Goal: Task Accomplishment & Management: Manage account settings

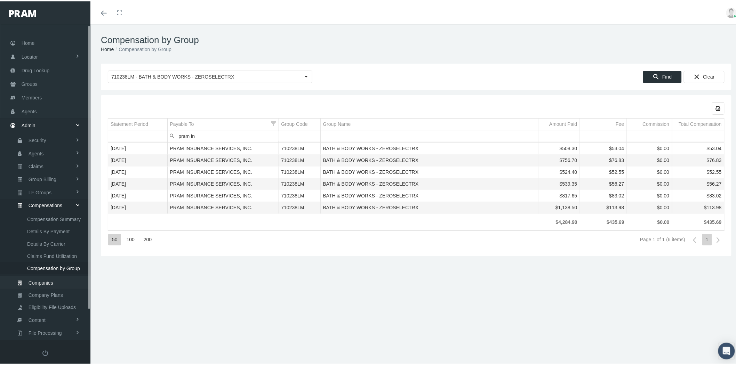
click at [56, 288] on span "Company Plans" at bounding box center [46, 294] width 34 height 12
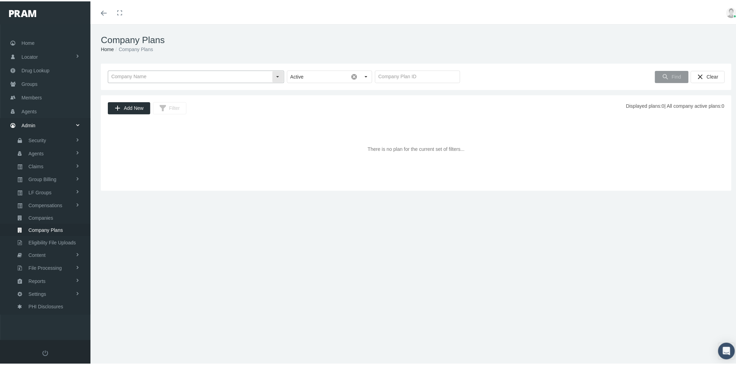
click at [216, 74] on input "text" at bounding box center [190, 76] width 164 height 12
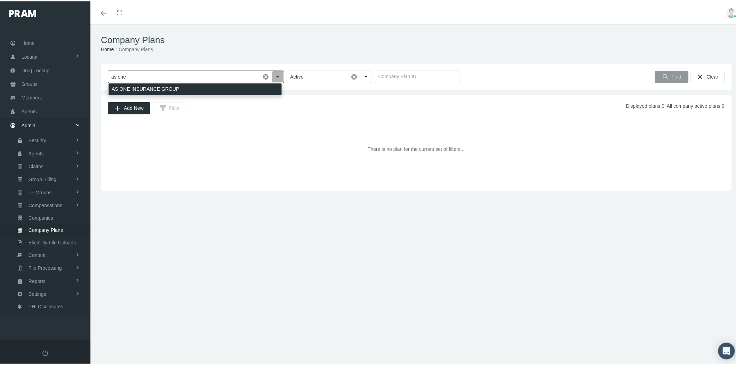
click at [225, 89] on div "AS ONE INSURANCE GROUP" at bounding box center [194, 87] width 173 height 11
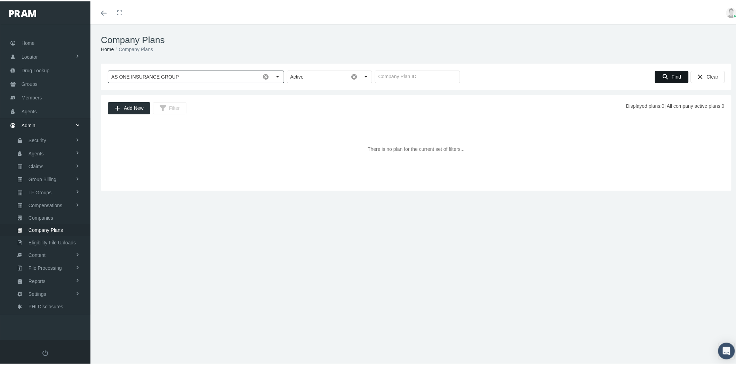
type input "AS ONE INSURANCE GROUP"
drag, startPoint x: 662, startPoint y: 75, endPoint x: 650, endPoint y: 83, distance: 14.2
click at [662, 75] on icon "Find" at bounding box center [665, 75] width 6 height 6
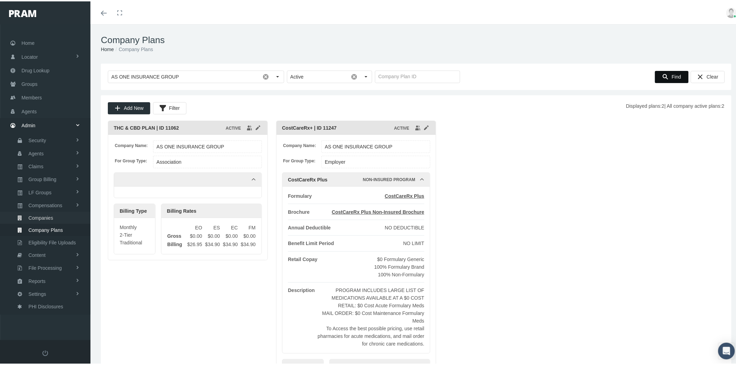
click at [55, 214] on link "Companies" at bounding box center [45, 216] width 90 height 12
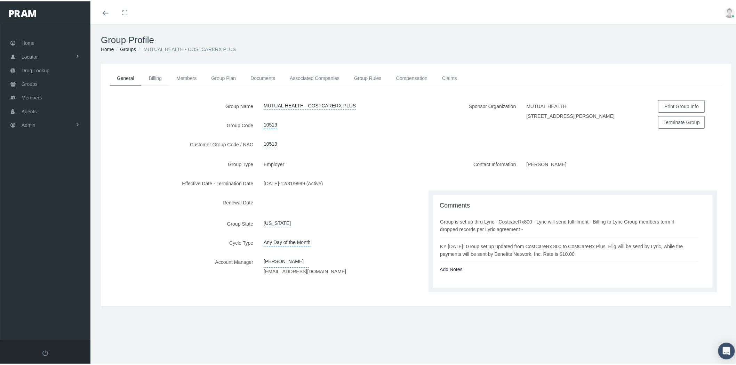
click at [155, 81] on link "Billing" at bounding box center [155, 76] width 27 height 15
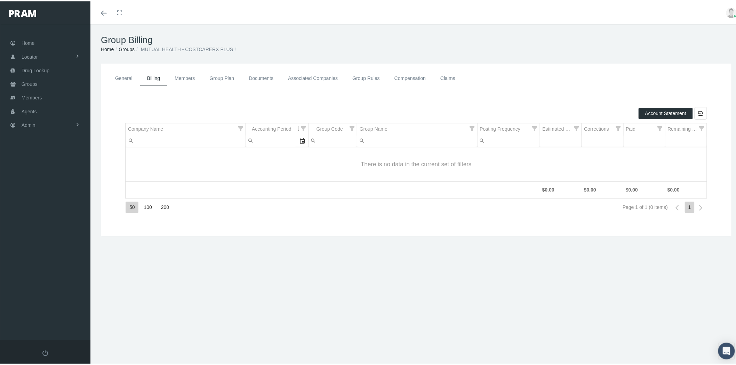
click at [190, 78] on link "Members" at bounding box center [184, 77] width 35 height 16
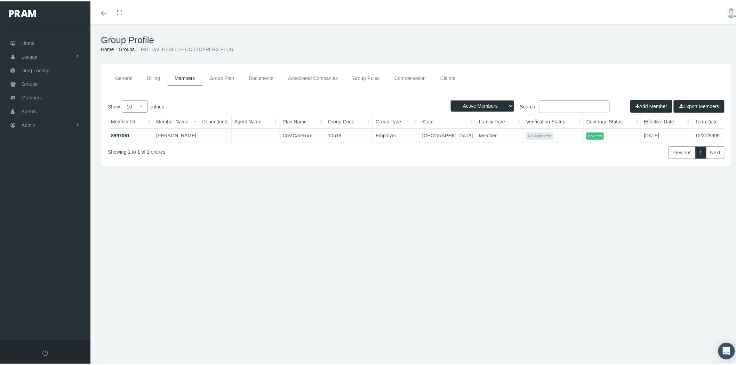
click at [228, 79] on link "Group Plan" at bounding box center [221, 77] width 39 height 16
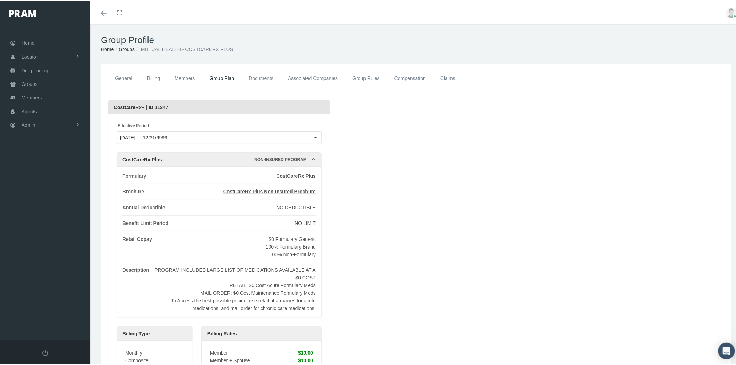
click at [253, 77] on link "Documents" at bounding box center [260, 77] width 39 height 16
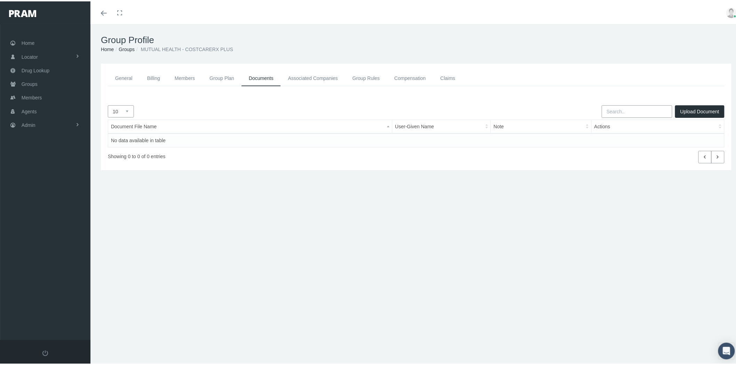
click at [309, 76] on link "Associated Companies" at bounding box center [313, 77] width 64 height 16
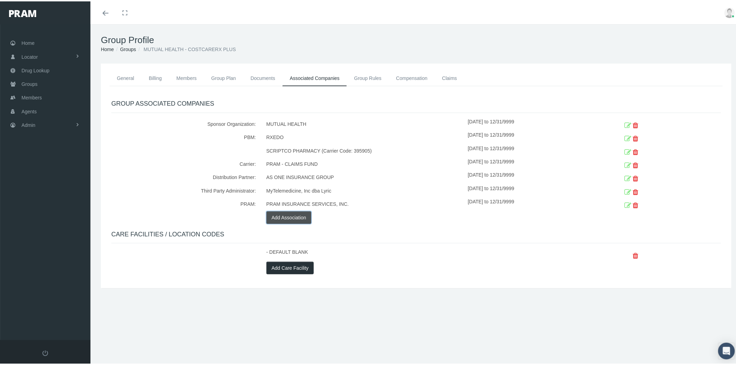
click at [305, 217] on button "Add Association" at bounding box center [288, 216] width 45 height 13
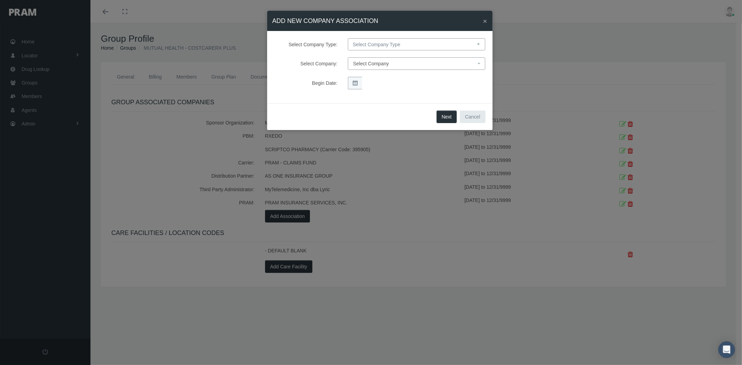
click at [405, 45] on select "Select Company Type Sponsor Organization Broker PBM Carrier Reinsurer Distribut…" at bounding box center [416, 44] width 137 height 12
select select "10"
click at [348, 38] on select "Select Company Type Sponsor Organization Broker PBM Carrier Reinsurer Distribut…" at bounding box center [416, 44] width 137 height 12
select select
click at [377, 63] on span "Select Company" at bounding box center [371, 64] width 36 height 6
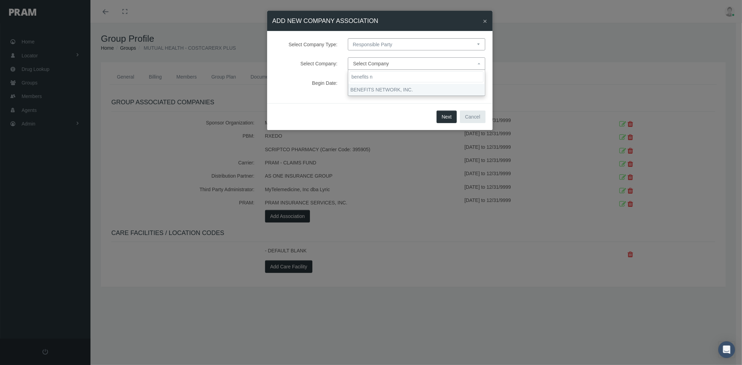
type input "benefits n"
select select "9425"
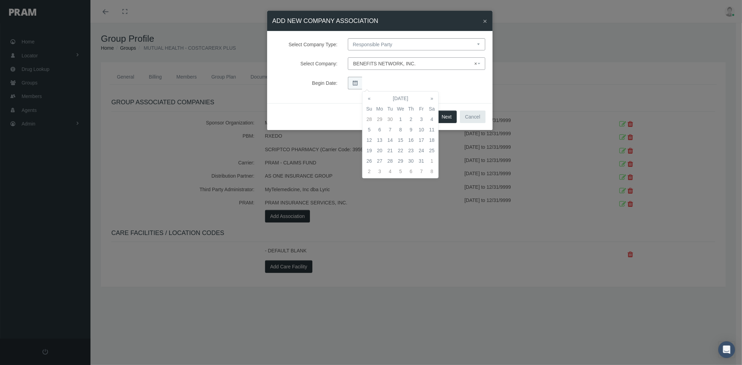
click at [339, 77] on div "Begin Date:" at bounding box center [380, 83] width 222 height 13
click at [335, 114] on div "Next Cancel" at bounding box center [379, 116] width 225 height 27
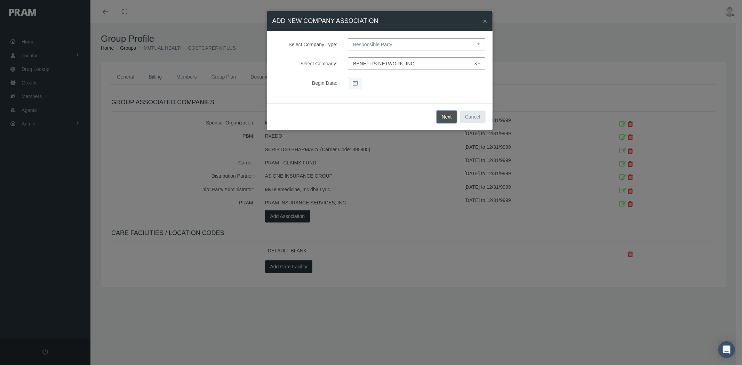
click at [446, 116] on button "Next" at bounding box center [446, 117] width 21 height 13
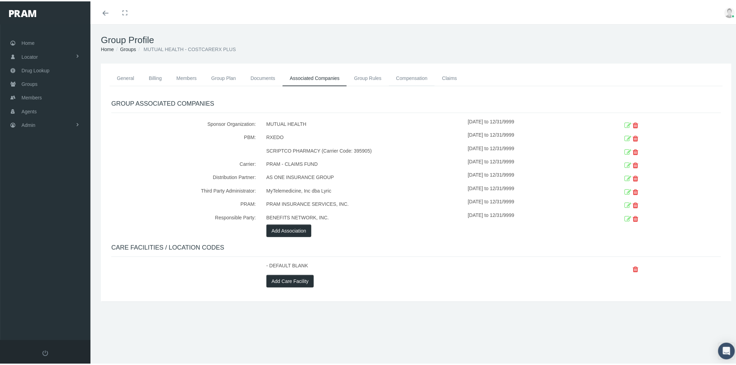
click at [416, 78] on link "Compensation" at bounding box center [412, 76] width 46 height 15
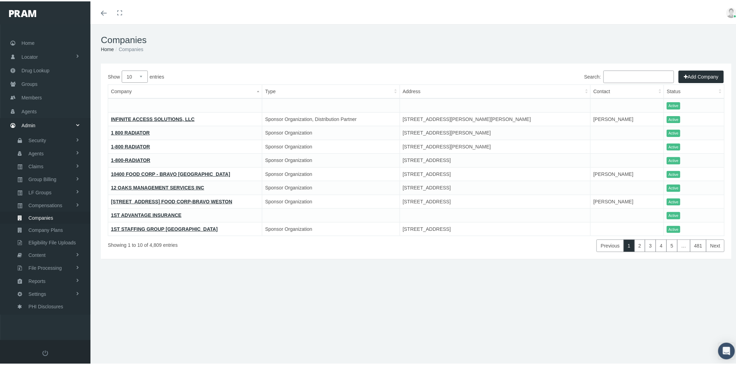
click at [624, 77] on input "Search:" at bounding box center [638, 75] width 71 height 13
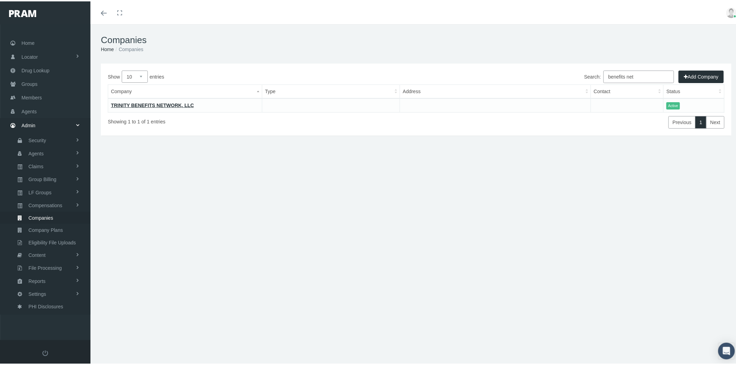
type input "benefits net"
click at [701, 75] on button "Add Company" at bounding box center [700, 75] width 45 height 13
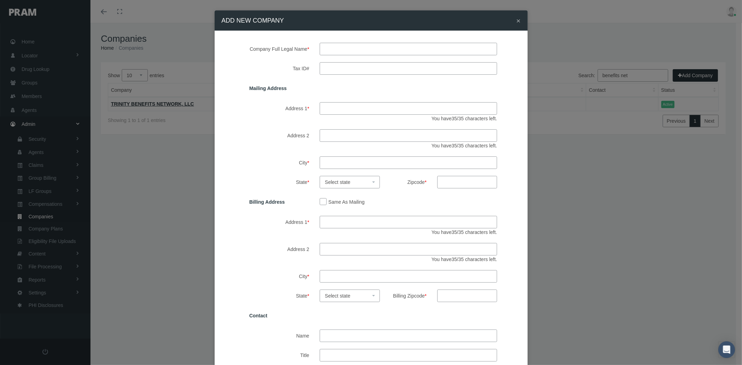
click at [338, 43] on input "Company Name" at bounding box center [408, 49] width 177 height 13
paste input "Benefits Network, Inc."
type input "Benefits Network, Inc."
click at [332, 73] on input "Tax ID#" at bounding box center [408, 68] width 177 height 13
paste input "75-2665586"
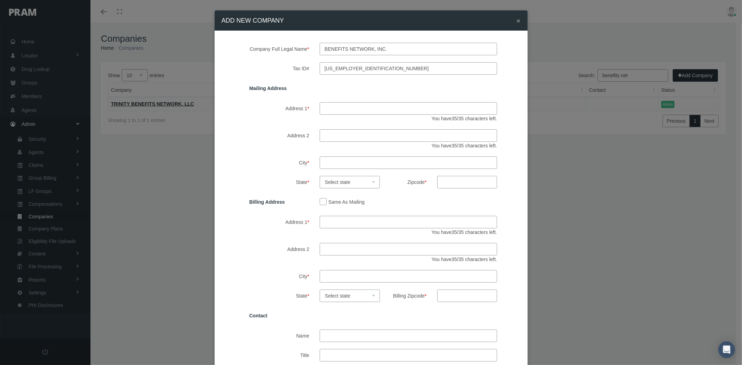
type input "75-2665586"
click at [330, 110] on input "Address 1 *" at bounding box center [408, 108] width 177 height 13
click at [339, 106] on input "Address 1 *" at bounding box center [408, 108] width 177 height 13
paste input "500 N. Central Expressway, Suite 32"
type input "500 N. Central Expressway, Suite 32"
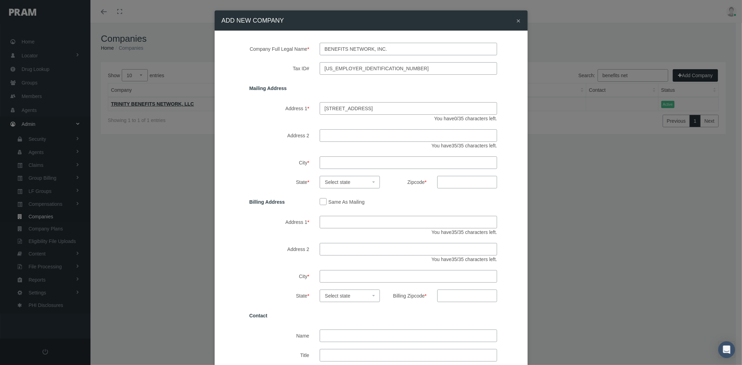
click at [325, 162] on input "City *" at bounding box center [408, 162] width 177 height 13
type input "Plano"
click at [329, 179] on span "Select state" at bounding box center [337, 182] width 25 height 6
select select "TX"
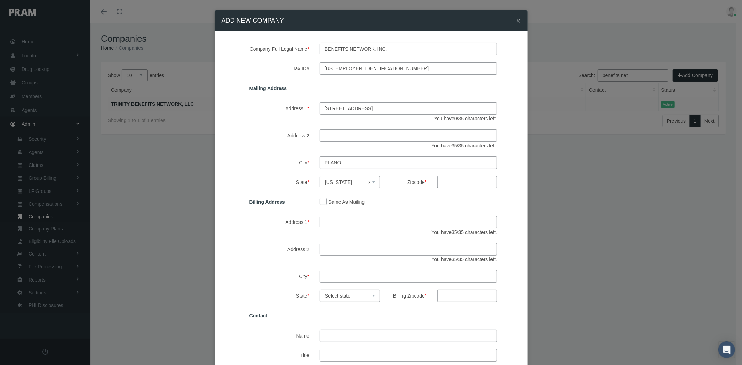
click at [438, 184] on input "Zipcode *" at bounding box center [467, 182] width 60 height 13
type input "75074"
click at [321, 200] on input "Same As Mailing" at bounding box center [323, 201] width 7 height 7
checkbox input "true"
type input "500 N. Central Expressway, Suite 32"
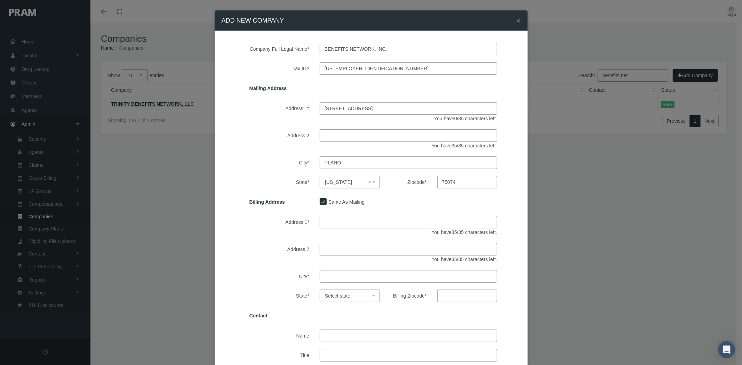
type input "Plano"
select select "TX"
type input "75074"
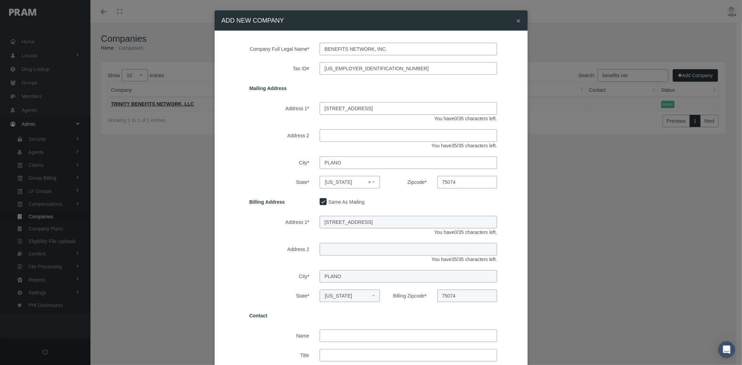
scroll to position [77, 0]
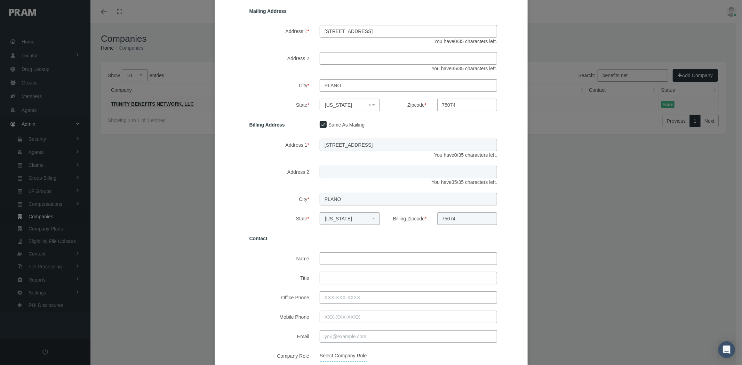
click at [341, 257] on input "Name" at bounding box center [408, 258] width 177 height 13
paste input "Alan Hall - President"
type input "Alan Hall - President"
click at [339, 276] on input "Title" at bounding box center [408, 278] width 177 height 13
type input "president"
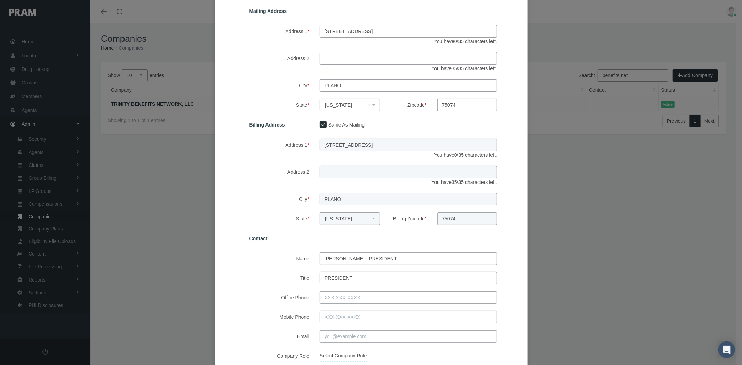
drag, startPoint x: 353, startPoint y: 258, endPoint x: 448, endPoint y: 255, distance: 95.3
click at [443, 255] on input "Alan Hall - President" at bounding box center [408, 258] width 177 height 13
type input "Alan HalL"
click at [320, 296] on input "Office Phone" at bounding box center [408, 297] width 177 height 13
paste input "512-921-3940"
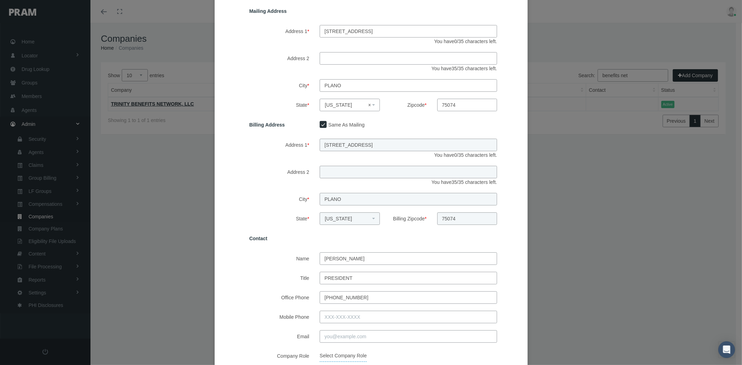
type input "512-921-3940"
click at [329, 338] on input "Email" at bounding box center [408, 336] width 177 height 13
click at [352, 339] on input "Email" at bounding box center [408, 336] width 177 height 13
paste input "ahall@hasiweb.com"
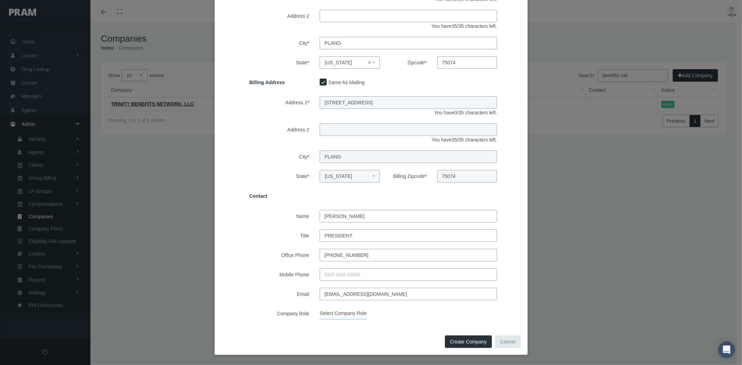
type input "ahall@hasiweb.com"
click at [350, 315] on span "Select Company Role" at bounding box center [343, 313] width 47 height 12
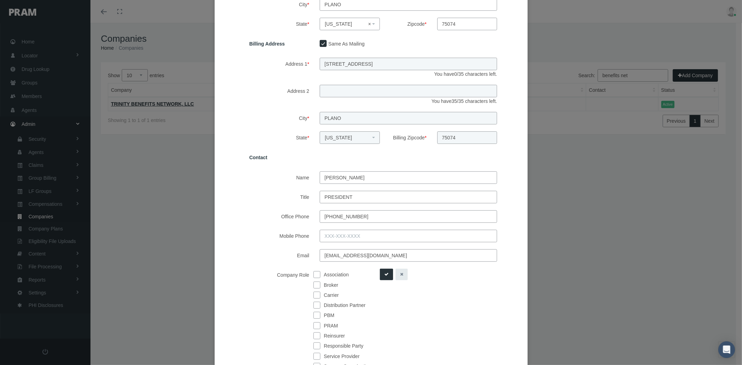
scroll to position [218, 0]
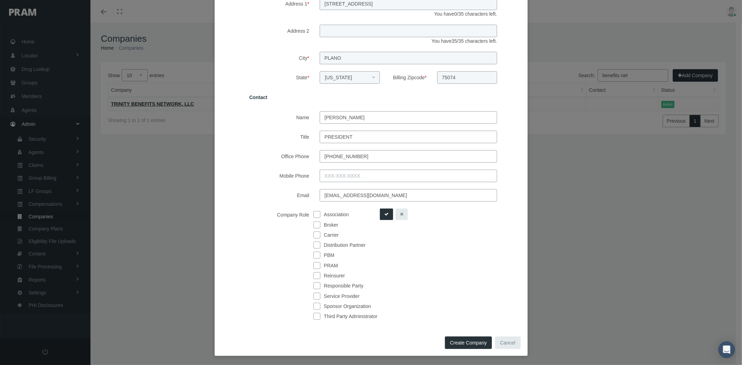
click at [313, 284] on input "checkbox" at bounding box center [316, 285] width 7 height 7
checkbox input "true"
click at [384, 211] on icon "submit" at bounding box center [386, 214] width 4 height 7
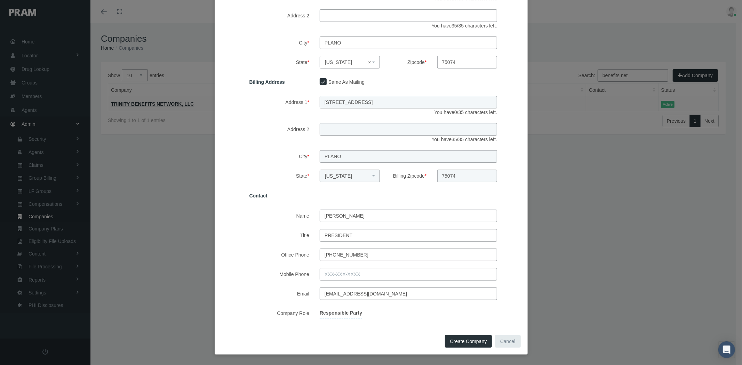
scroll to position [120, 0]
click at [467, 339] on span "Create Company" at bounding box center [468, 342] width 37 height 6
select select
checkbox input "false"
select select
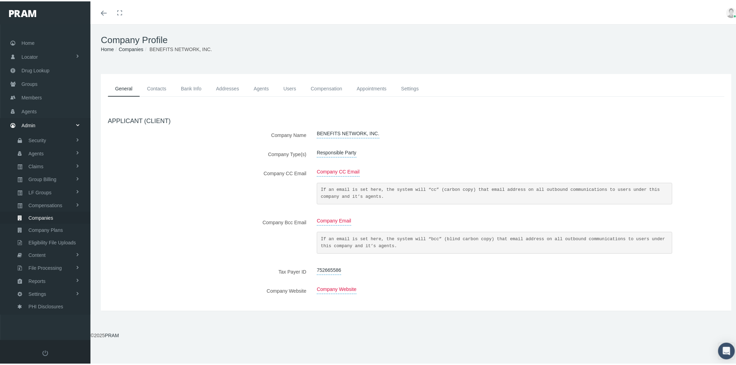
click at [51, 216] on span "Companies" at bounding box center [41, 217] width 25 height 12
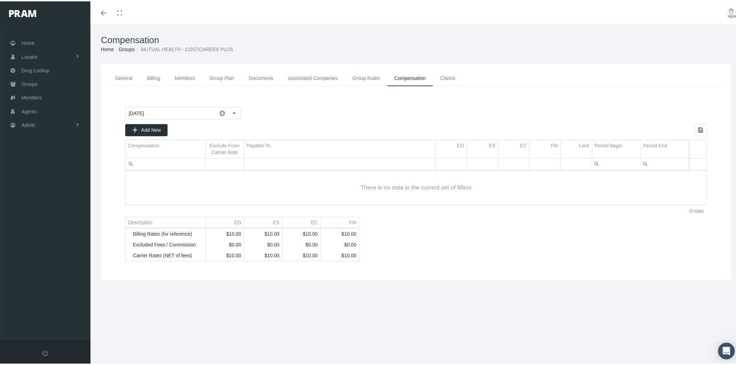
click at [122, 78] on link "General" at bounding box center [124, 77] width 32 height 16
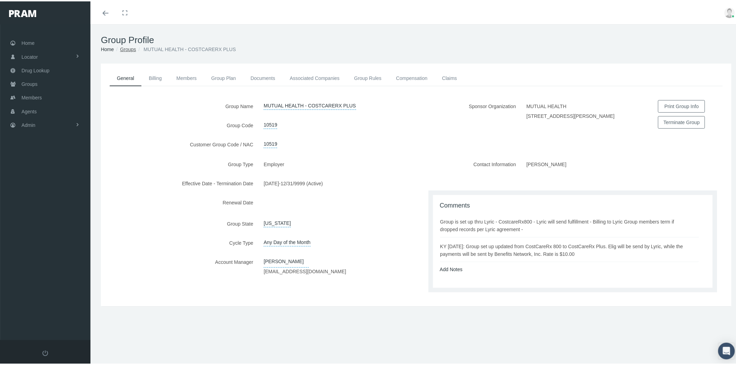
click at [129, 49] on link "Groups" at bounding box center [128, 48] width 16 height 6
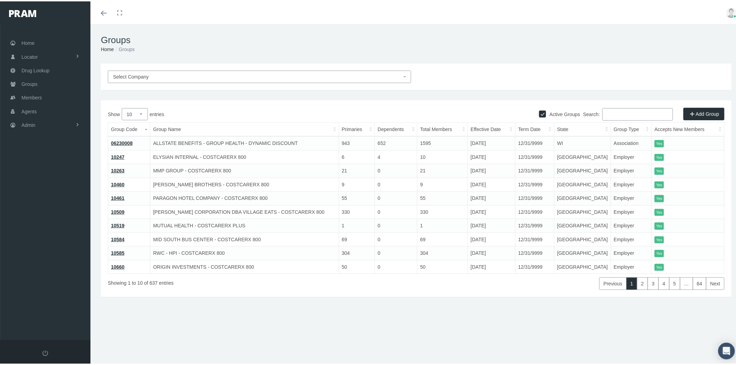
click at [307, 78] on span "Select Company" at bounding box center [257, 76] width 289 height 8
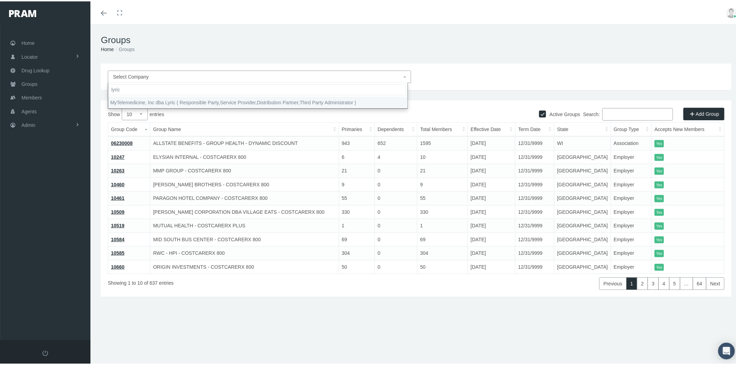
type input "lyric"
select select "9146"
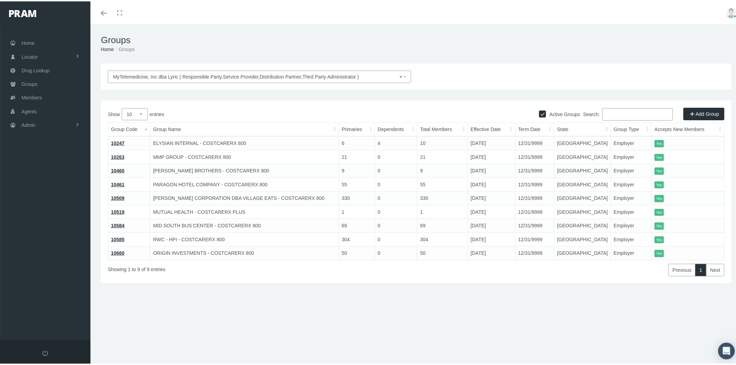
select select
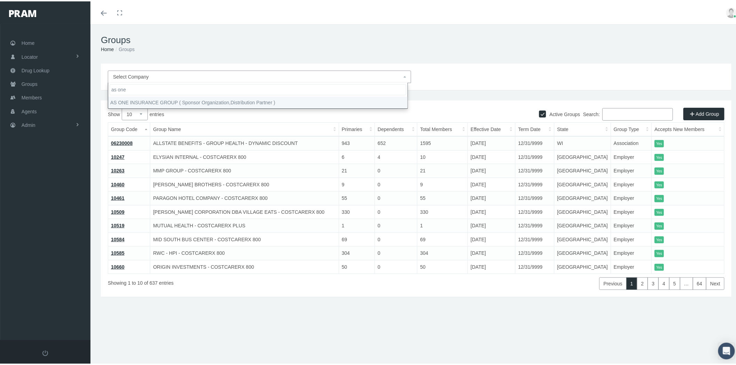
type input "as one"
select select "7927"
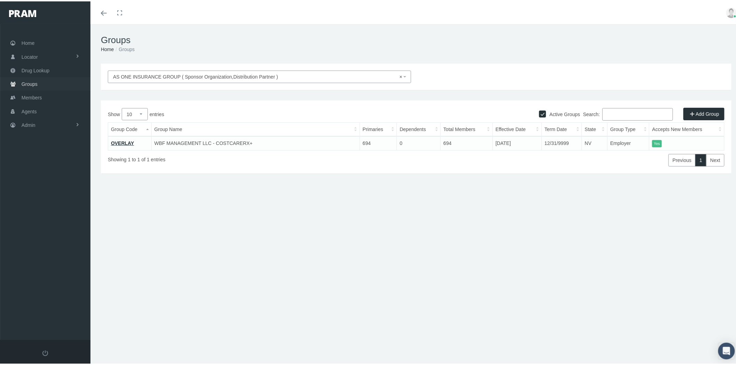
click at [54, 84] on link "Groups" at bounding box center [45, 83] width 90 height 14
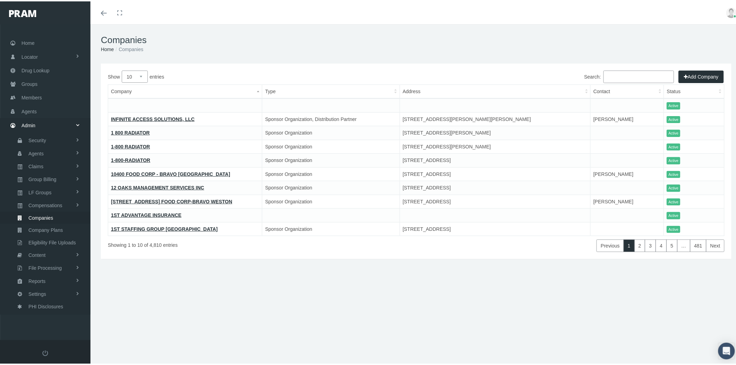
click at [616, 80] on input "Search:" at bounding box center [638, 75] width 71 height 13
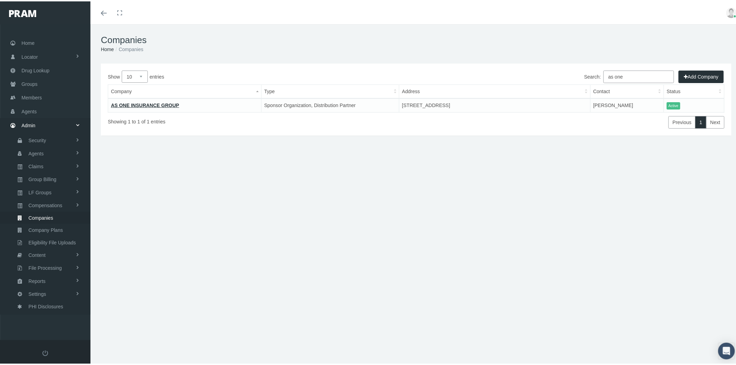
type input "as one"
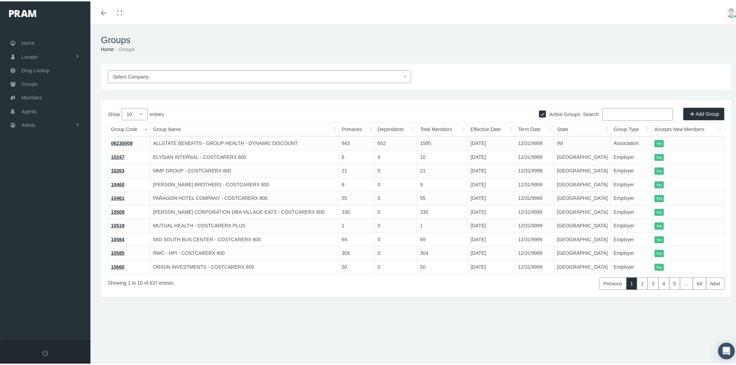
click at [196, 75] on span "Select Company" at bounding box center [257, 76] width 289 height 8
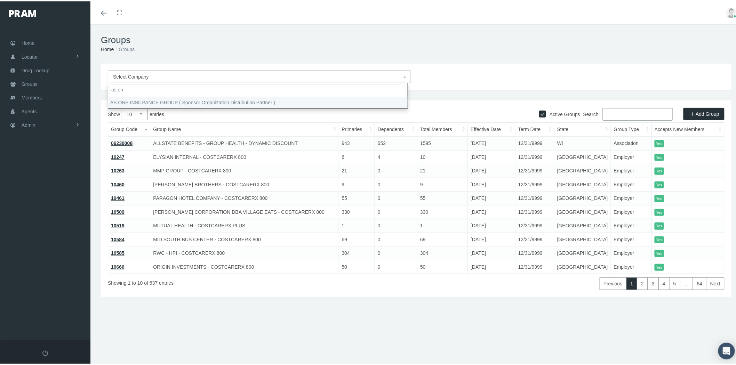
type input "as on"
select select "7927"
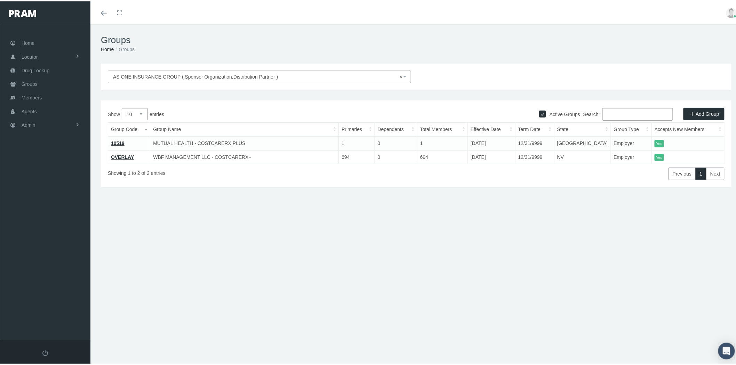
click at [119, 140] on link "10519" at bounding box center [118, 142] width 14 height 6
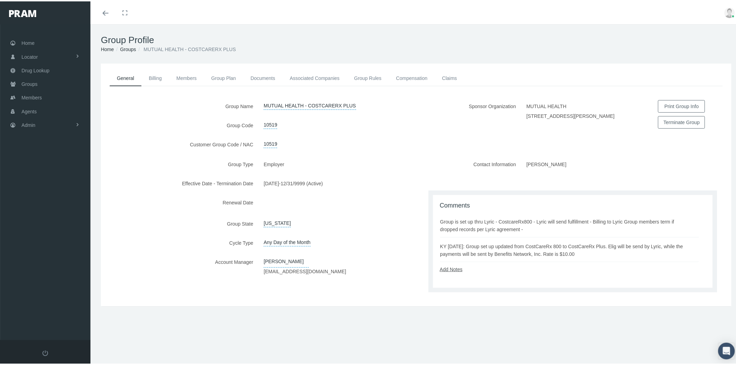
click at [451, 268] on link "Add Notes" at bounding box center [451, 268] width 23 height 6
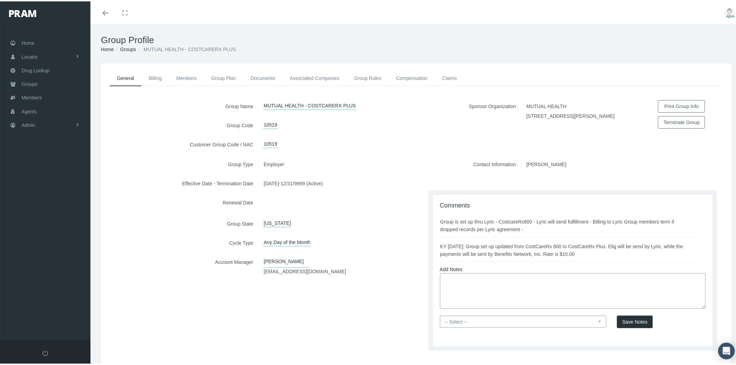
click at [447, 281] on textarea at bounding box center [573, 289] width 266 height 35
type textarea "DP = As One"
click at [466, 319] on select "-- Select -- PRAM Only Everyone" at bounding box center [523, 320] width 167 height 12
select select "0"
click at [440, 314] on select "-- Select -- PRAM Only Everyone" at bounding box center [523, 320] width 167 height 12
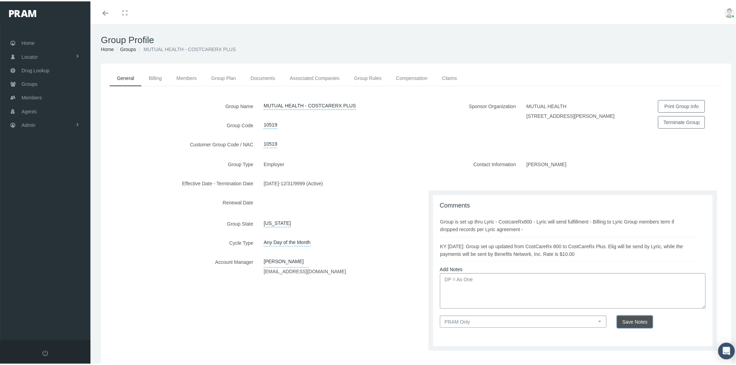
click at [624, 319] on span "Save Notes" at bounding box center [634, 321] width 25 height 6
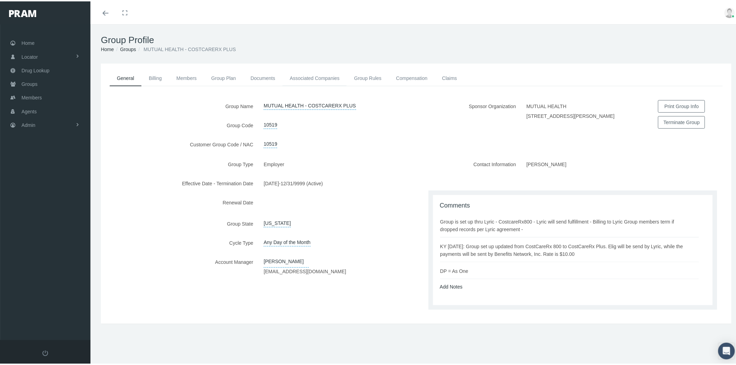
click at [308, 78] on link "Associated Companies" at bounding box center [314, 76] width 64 height 15
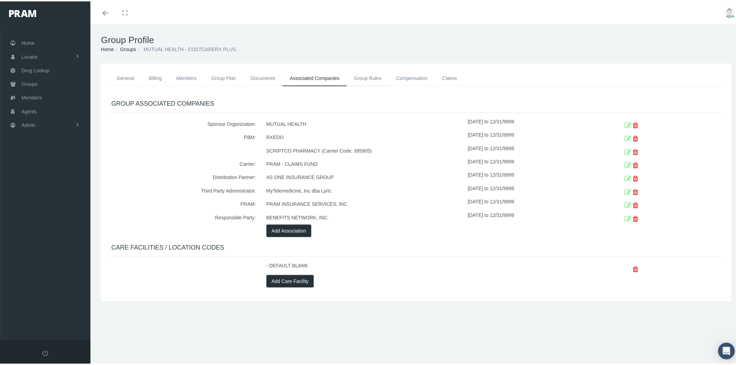
click at [369, 76] on link "Group Rules" at bounding box center [368, 76] width 42 height 15
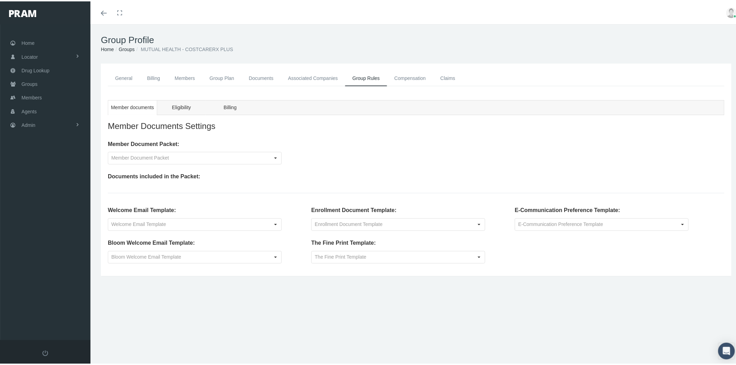
click at [420, 78] on link "Compensation" at bounding box center [410, 77] width 46 height 16
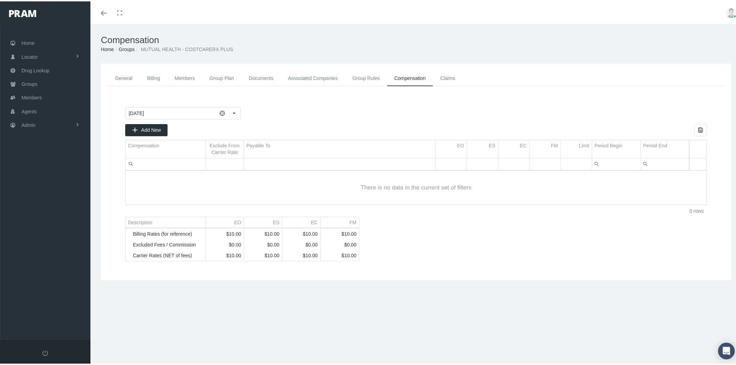
click at [127, 47] on link "Groups" at bounding box center [127, 48] width 16 height 6
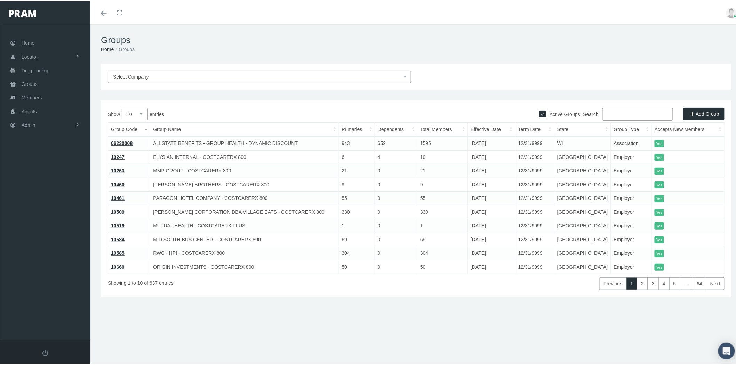
click at [611, 113] on input "Search:" at bounding box center [637, 113] width 71 height 13
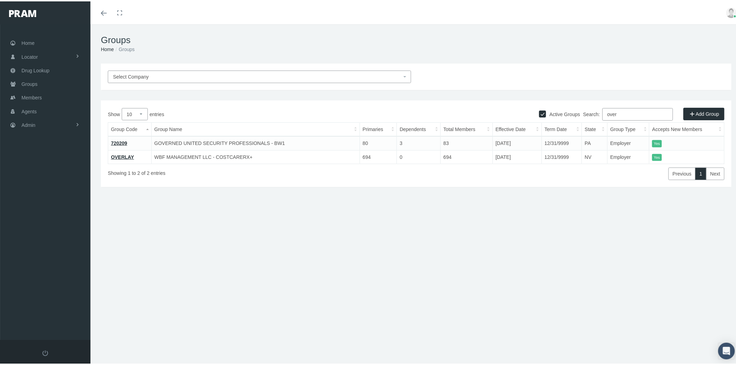
type input "over"
click at [124, 155] on link "OVERLAY" at bounding box center [122, 156] width 23 height 6
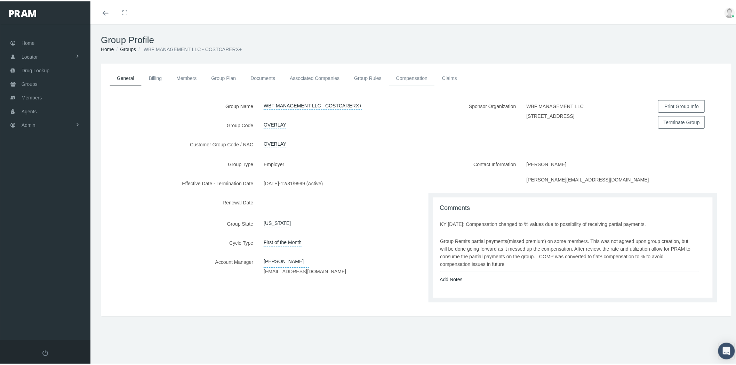
click at [414, 78] on link "Compensation" at bounding box center [412, 76] width 46 height 15
